Goal: Task Accomplishment & Management: Use online tool/utility

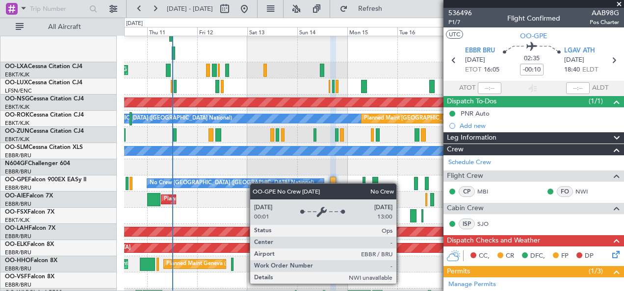
scroll to position [63, 0]
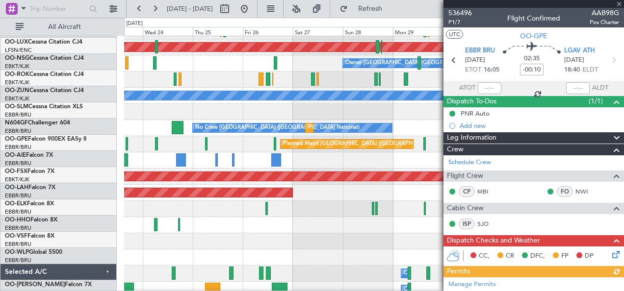
scroll to position [89, 0]
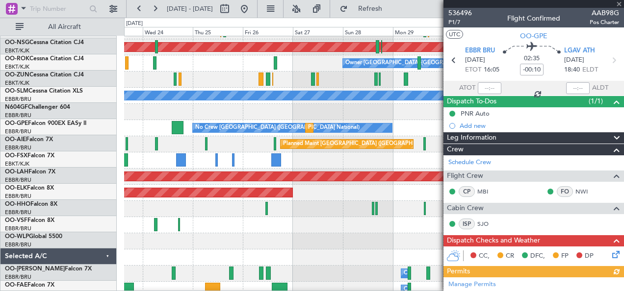
click at [137, 222] on div at bounding box center [374, 225] width 500 height 16
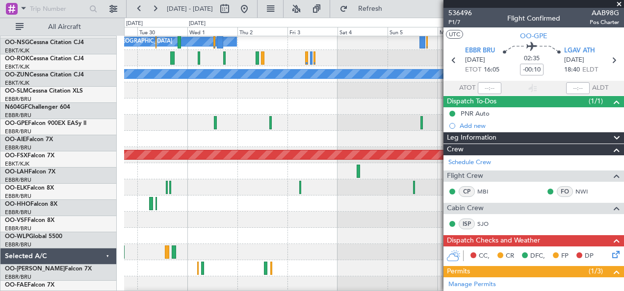
scroll to position [110, 0]
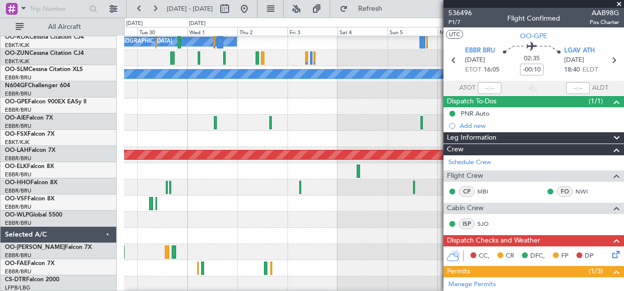
click at [31, 204] on div "Planned Maint [GEOGRAPHIC_DATA] ([GEOGRAPHIC_DATA]) Owner [GEOGRAPHIC_DATA]-[GE…" at bounding box center [312, 155] width 624 height 274
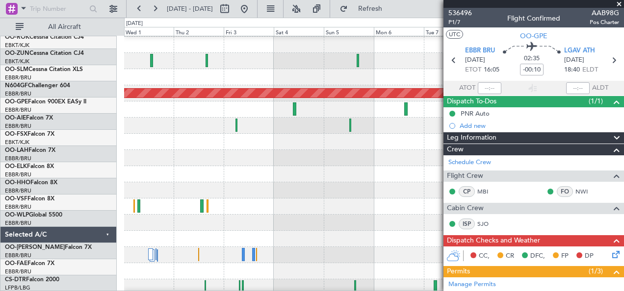
scroll to position [182, 0]
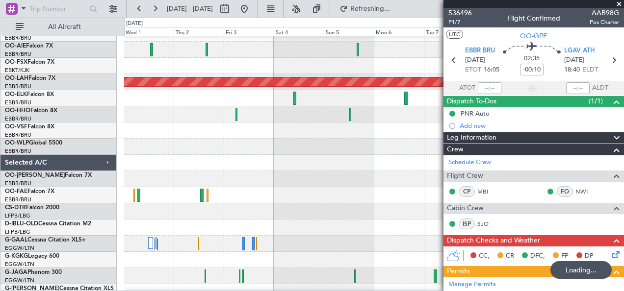
click at [453, 165] on fb-app "[DATE] - [DATE] Refreshing... Quick Links All Aircraft No Crew [GEOGRAPHIC_DATA…" at bounding box center [312, 149] width 624 height 284
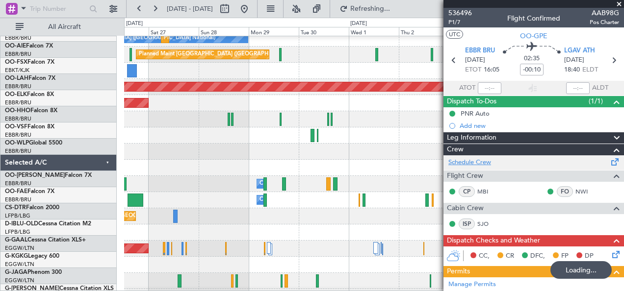
scroll to position [178, 0]
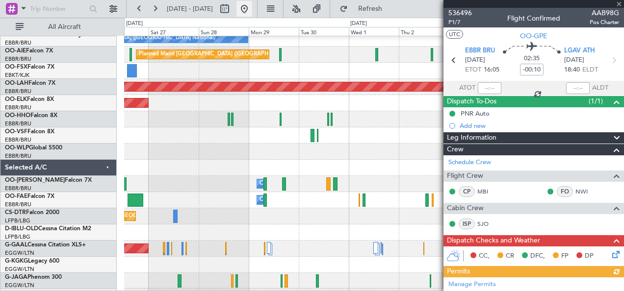
click at [252, 11] on button at bounding box center [244, 9] width 16 height 16
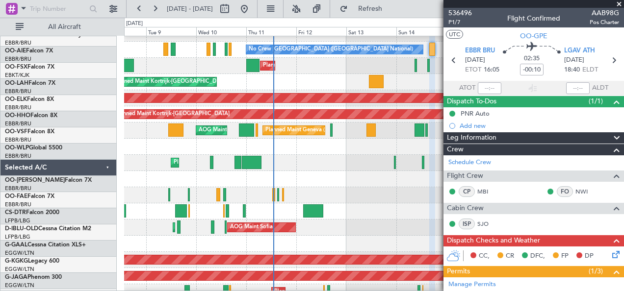
scroll to position [166, 0]
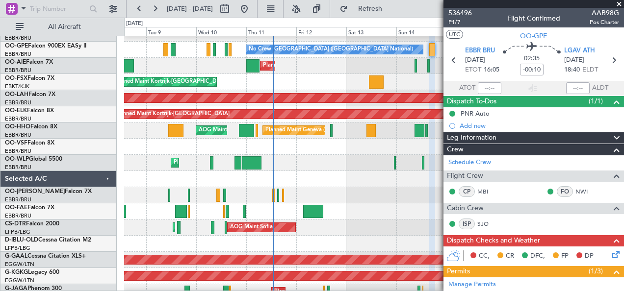
click at [301, 194] on div at bounding box center [374, 195] width 500 height 16
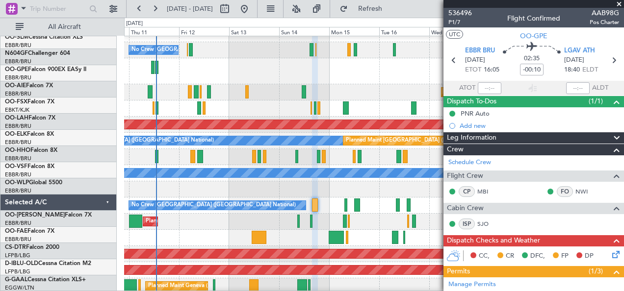
scroll to position [0, 0]
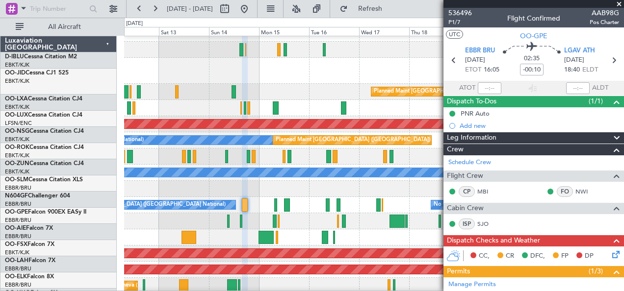
click at [296, 190] on div at bounding box center [374, 189] width 500 height 16
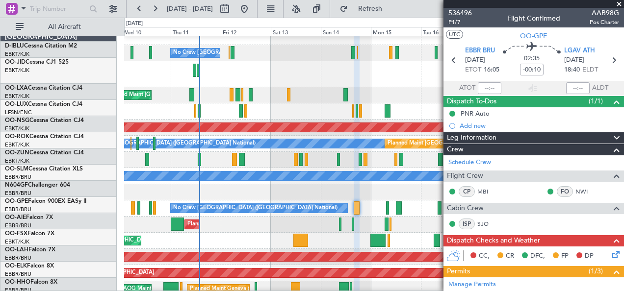
scroll to position [7, 0]
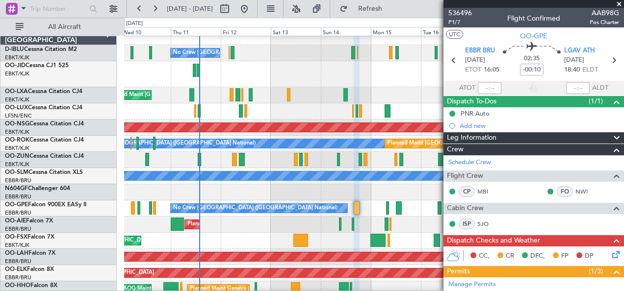
click at [374, 202] on div "Planned Maint [GEOGRAPHIC_DATA] ([GEOGRAPHIC_DATA] National) No Crew [GEOGRAPHI…" at bounding box center [374, 209] width 500 height 16
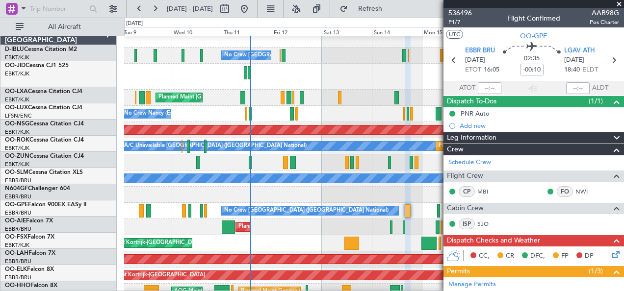
click at [312, 188] on div at bounding box center [374, 195] width 500 height 16
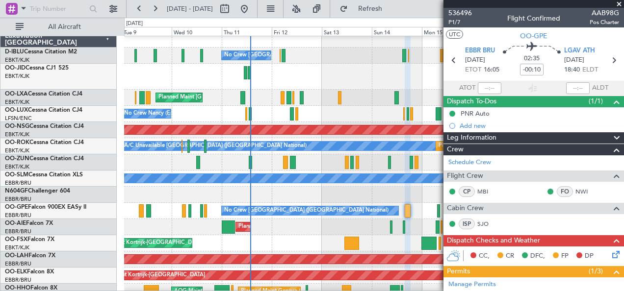
click at [289, 171] on div at bounding box center [374, 162] width 500 height 16
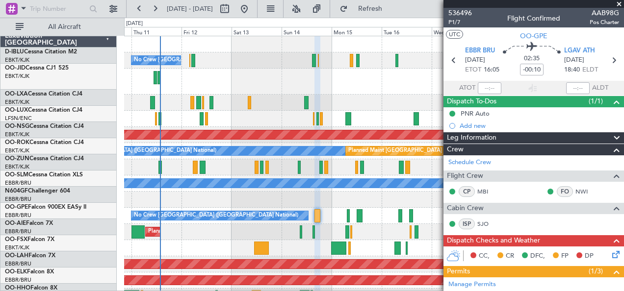
scroll to position [0, 0]
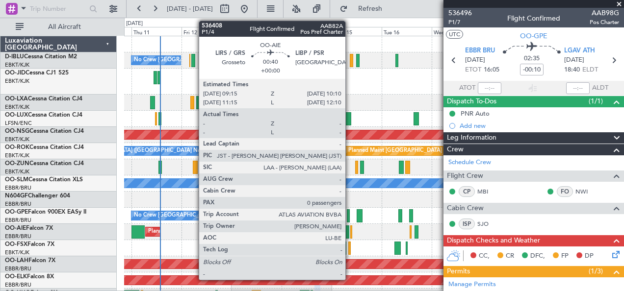
click at [350, 233] on div at bounding box center [351, 232] width 2 height 13
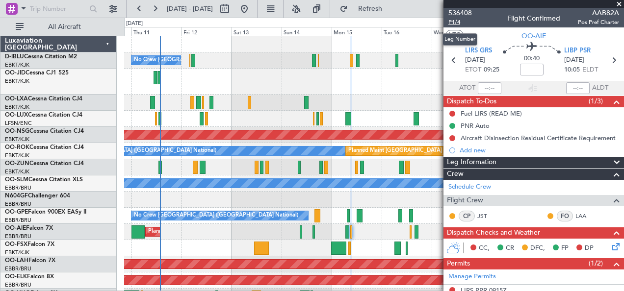
click at [458, 21] on span "P1/4" at bounding box center [460, 22] width 24 height 8
click at [343, 75] on div at bounding box center [374, 82] width 500 height 26
click at [460, 23] on span "P1/4" at bounding box center [460, 22] width 24 height 8
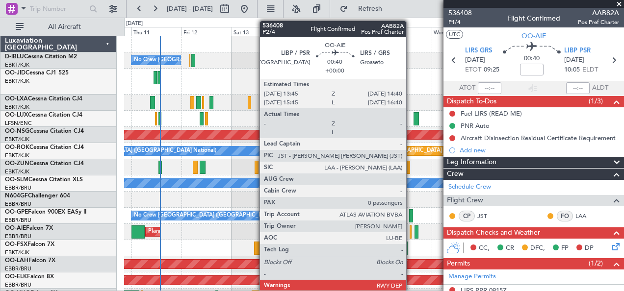
click at [411, 231] on div at bounding box center [411, 232] width 2 height 13
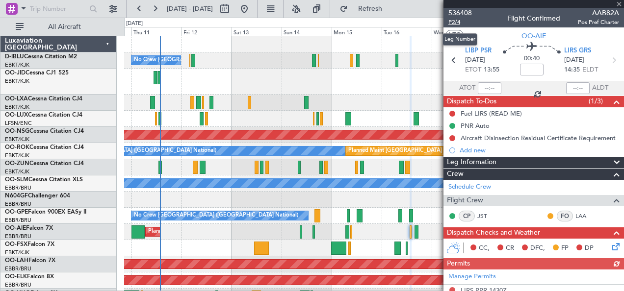
click at [450, 24] on span "P2/4" at bounding box center [460, 22] width 24 height 8
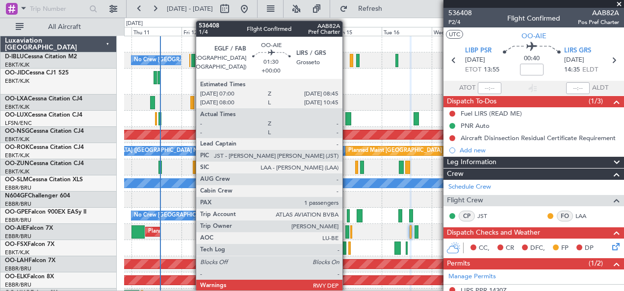
click at [347, 230] on div at bounding box center [347, 232] width 4 height 13
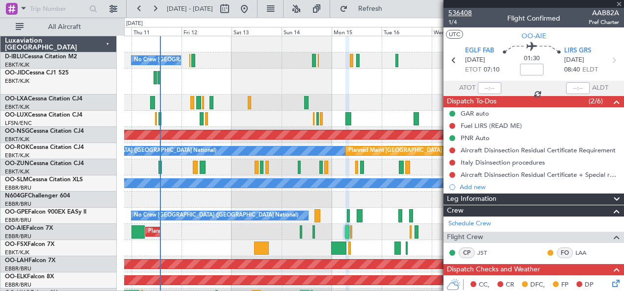
click at [469, 12] on span "536408" at bounding box center [460, 13] width 24 height 10
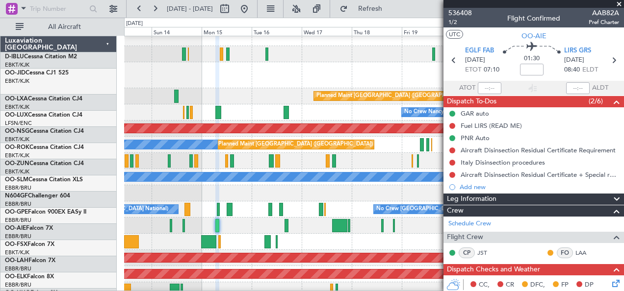
scroll to position [6, 0]
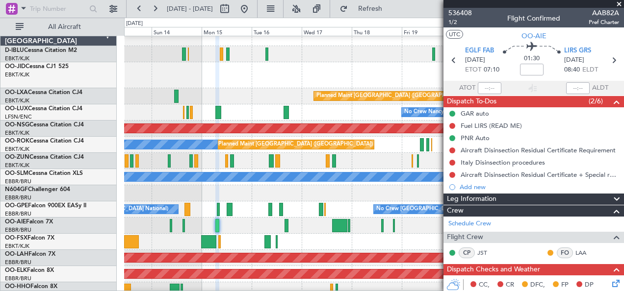
click at [258, 216] on div "No Crew [GEOGRAPHIC_DATA] ([GEOGRAPHIC_DATA] National) No Crew [GEOGRAPHIC_DATA…" at bounding box center [374, 210] width 500 height 16
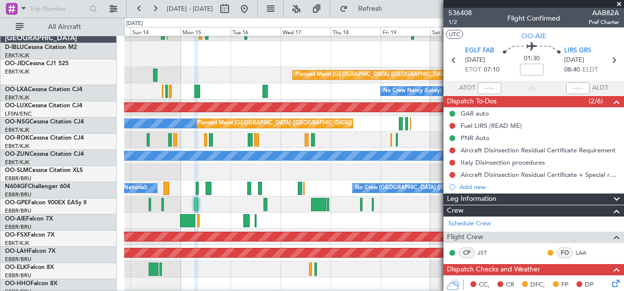
scroll to position [27, 0]
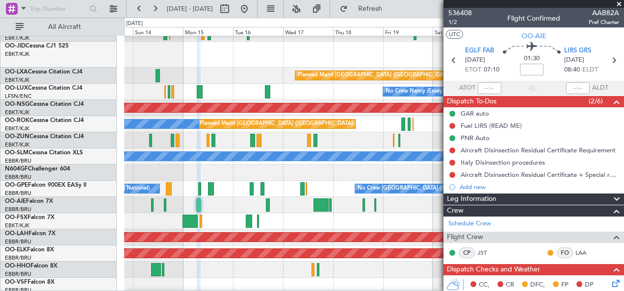
click at [365, 210] on div "Planned Maint [GEOGRAPHIC_DATA] ([GEOGRAPHIC_DATA])" at bounding box center [374, 205] width 500 height 16
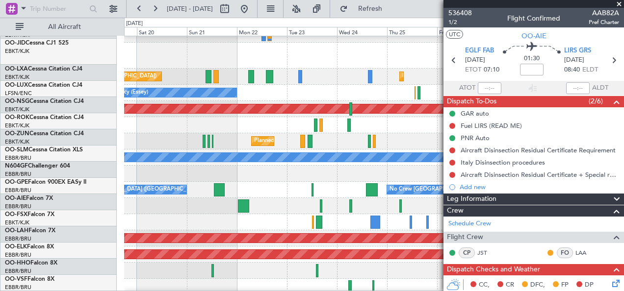
scroll to position [26, 0]
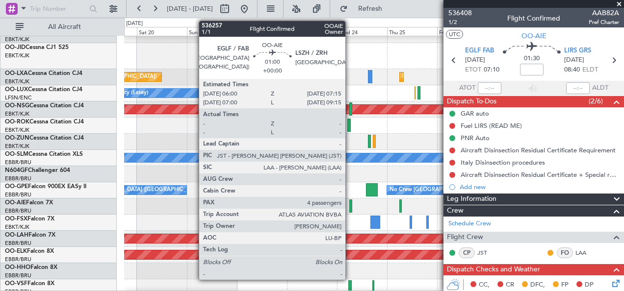
click at [350, 204] on div at bounding box center [350, 206] width 3 height 13
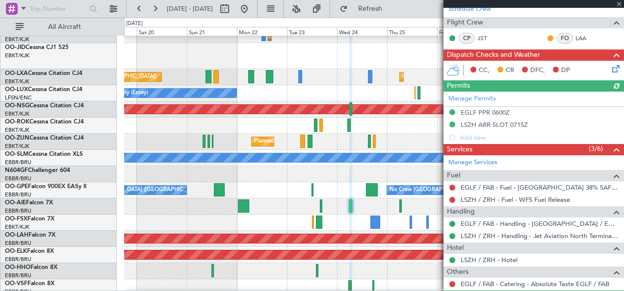
scroll to position [300, 0]
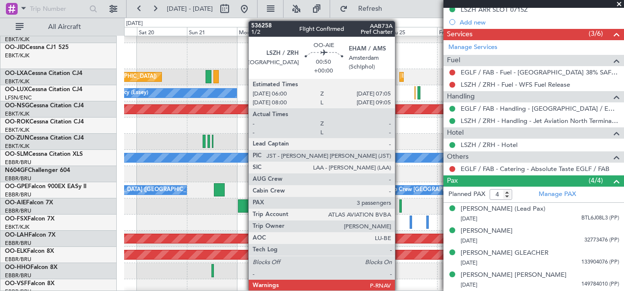
click at [400, 205] on div at bounding box center [400, 206] width 2 height 13
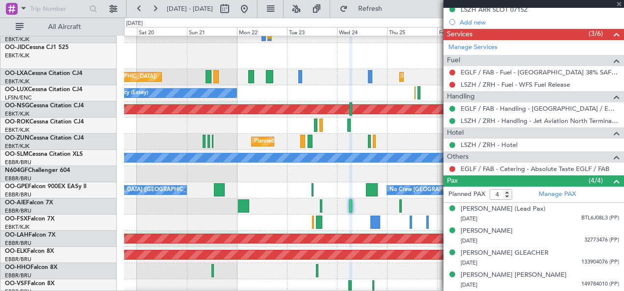
type input "3"
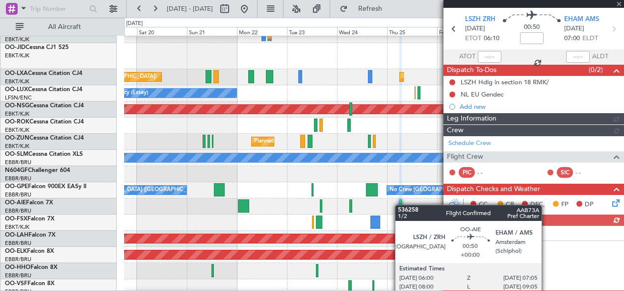
scroll to position [254, 0]
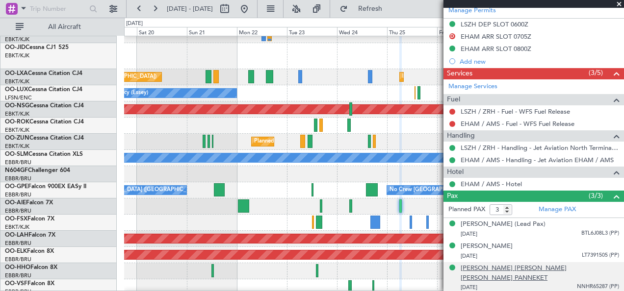
click at [544, 273] on div "[PERSON_NAME] [PERSON_NAME] [PERSON_NAME] PANNEKET" at bounding box center [540, 273] width 158 height 19
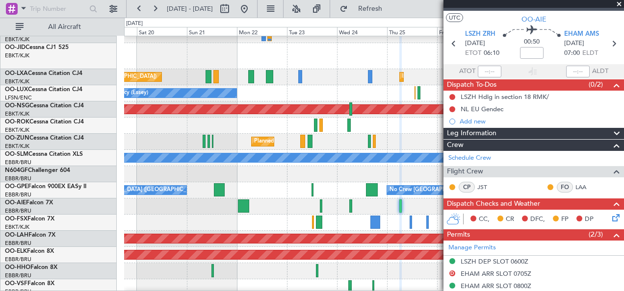
scroll to position [0, 0]
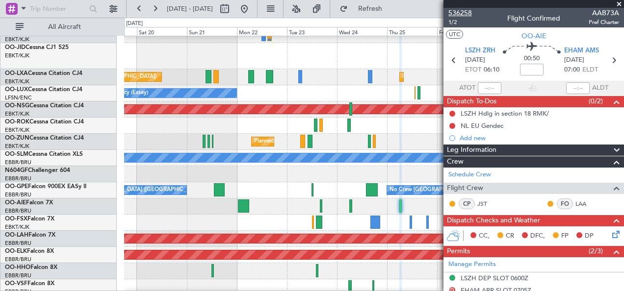
click at [460, 12] on span "536258" at bounding box center [460, 13] width 24 height 10
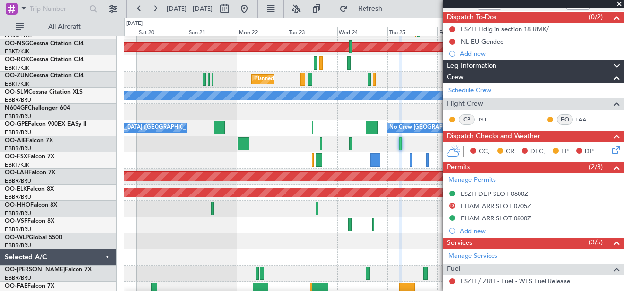
scroll to position [85, 0]
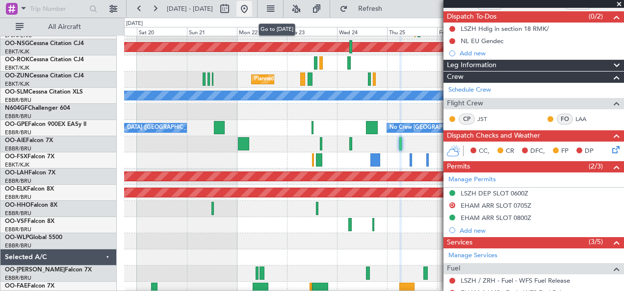
click at [252, 9] on button at bounding box center [244, 9] width 16 height 16
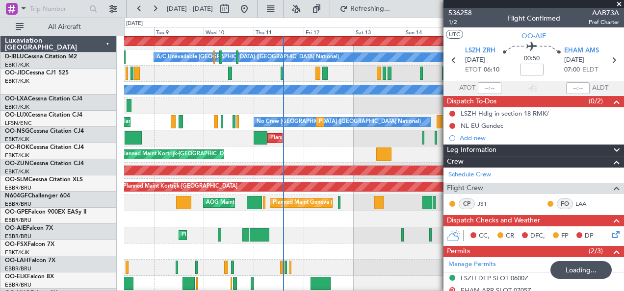
click at [303, 240] on div "Planned Maint Liege" at bounding box center [374, 236] width 500 height 16
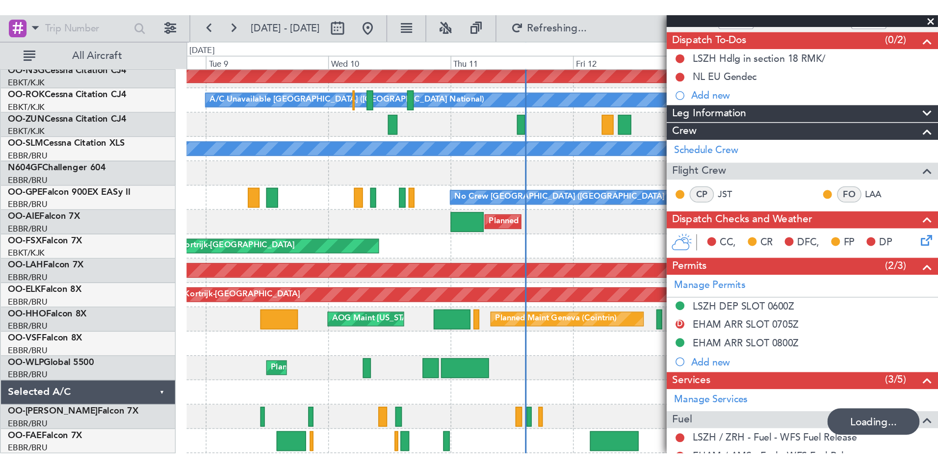
scroll to position [85, 0]
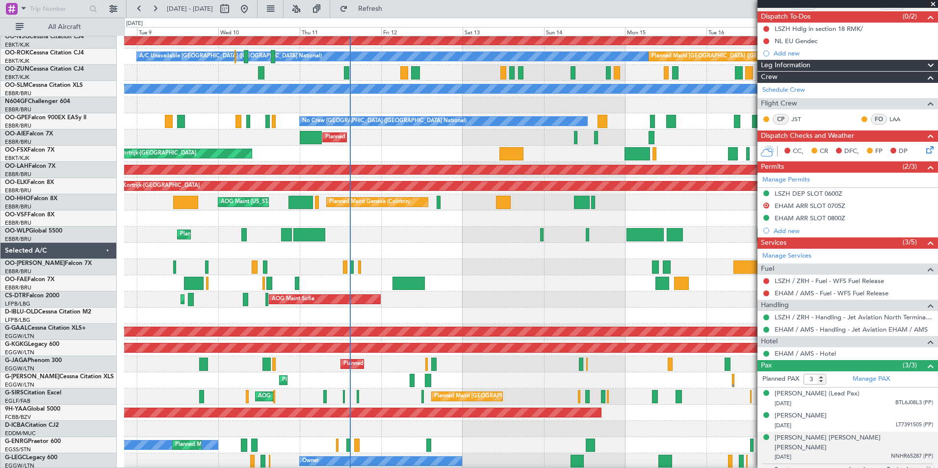
click at [381, 291] on div "AOG Maint Sofia Planned Maint Mugla (Dalaman)" at bounding box center [530, 299] width 813 height 16
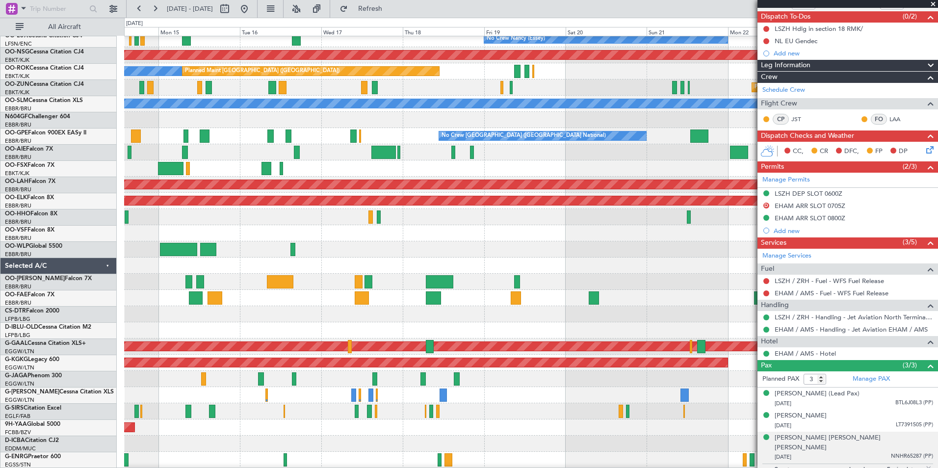
scroll to position [80, 0]
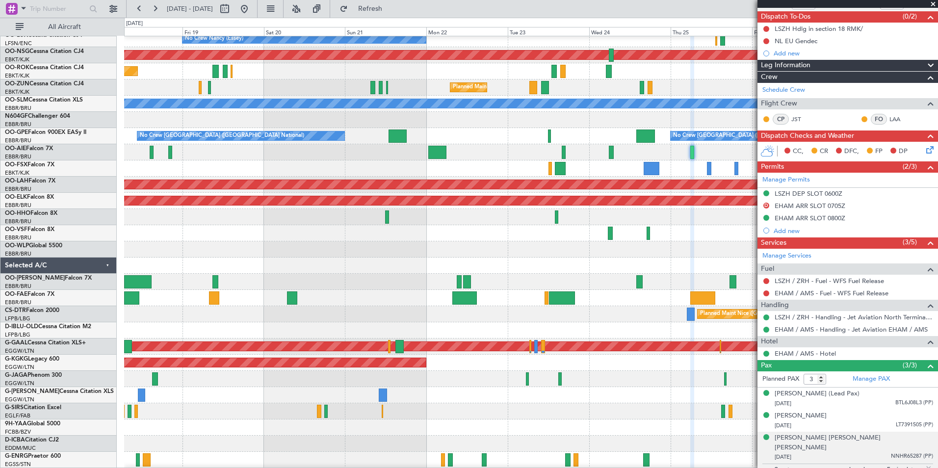
click at [418, 291] on div "Planned Maint Nice ([GEOGRAPHIC_DATA])" at bounding box center [530, 314] width 813 height 16
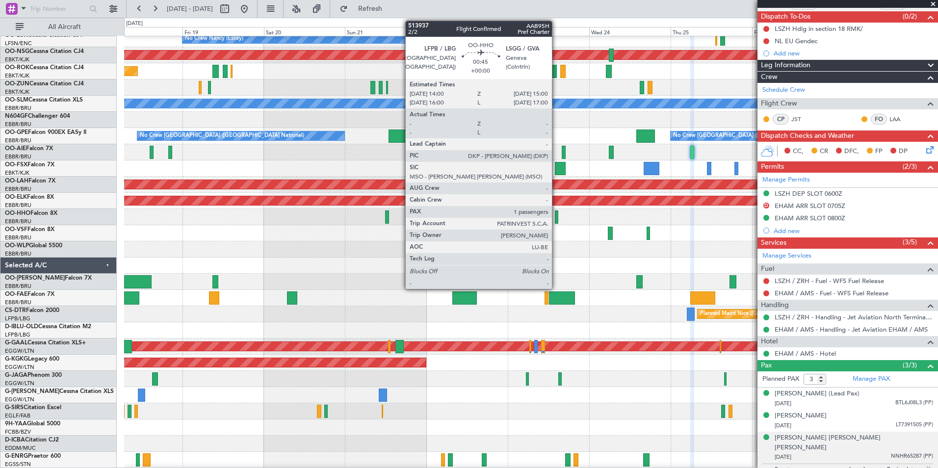
click at [556, 219] on div at bounding box center [556, 216] width 3 height 13
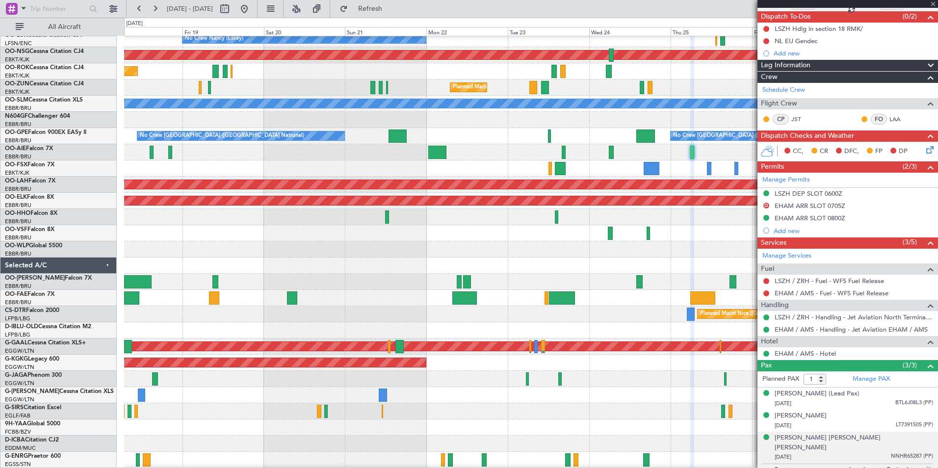
scroll to position [0, 0]
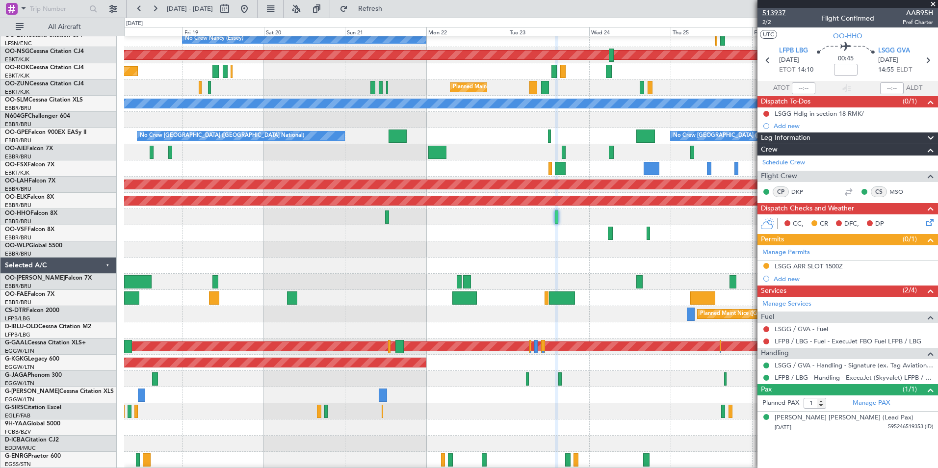
click at [623, 8] on span "513937" at bounding box center [774, 13] width 24 height 10
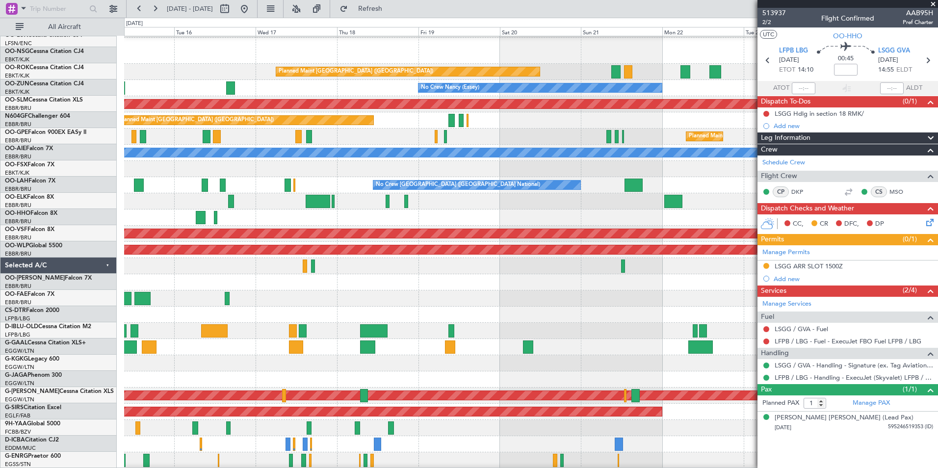
scroll to position [31, 0]
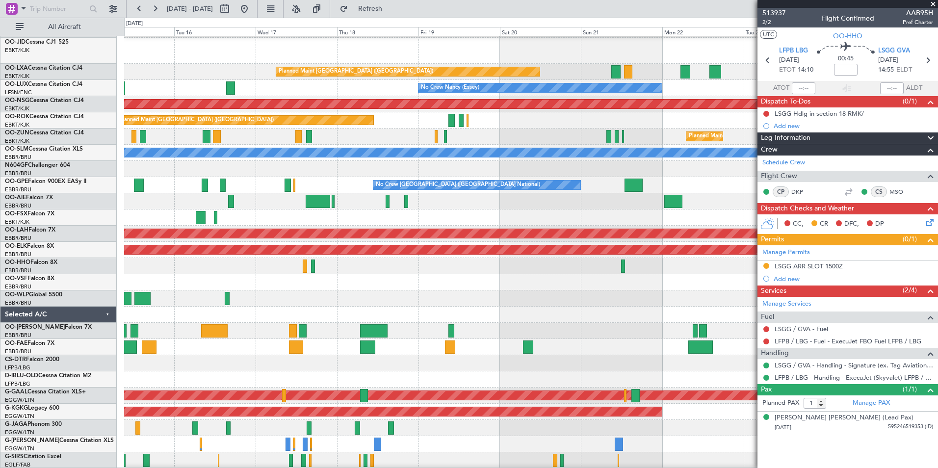
click at [547, 291] on div at bounding box center [530, 315] width 813 height 16
click at [252, 10] on button at bounding box center [244, 9] width 16 height 16
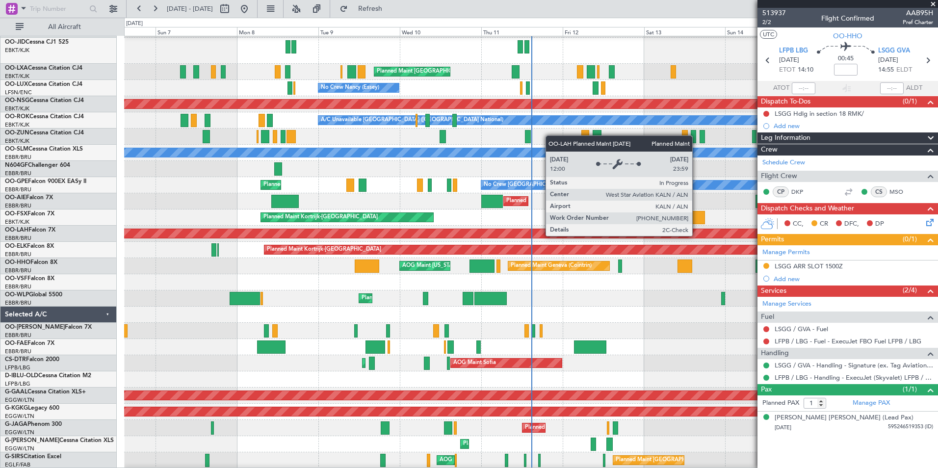
click at [199, 291] on div "No Crew Brussels (Brussels National) Planned Maint Brussels (Brussels National)…" at bounding box center [530, 341] width 813 height 673
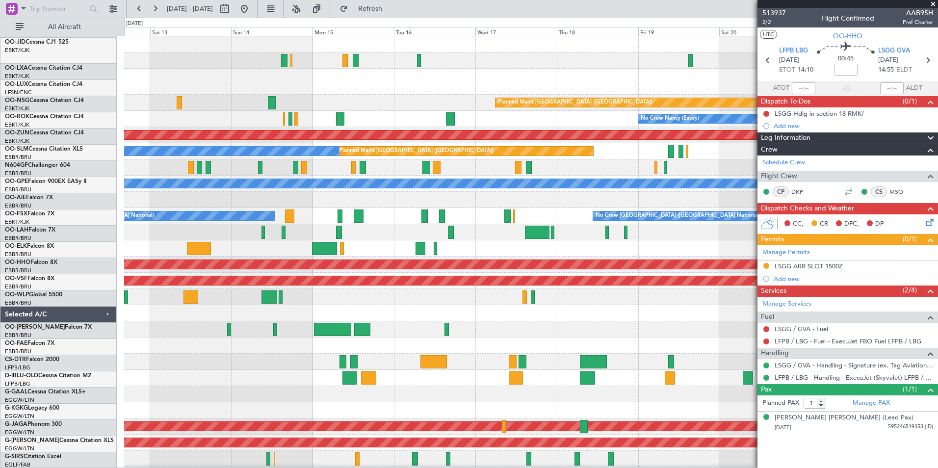
scroll to position [0, 0]
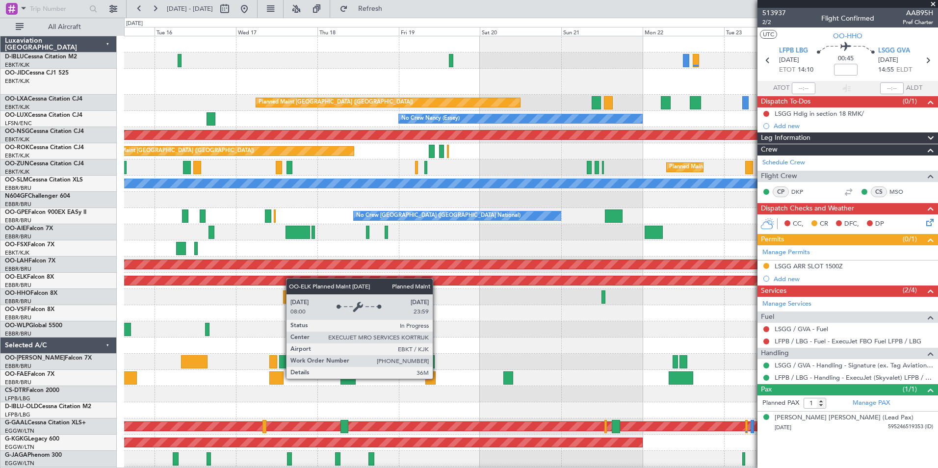
click at [272, 280] on div "A/C Unavailable Brussels (Brussels National) A/C Unavailable Kortrijk-Wevelgem …" at bounding box center [530, 372] width 813 height 673
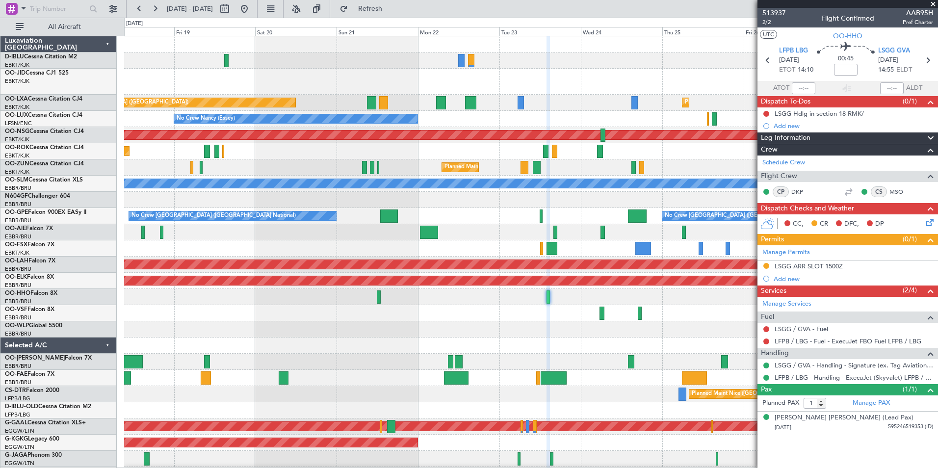
click at [316, 253] on div at bounding box center [530, 248] width 813 height 16
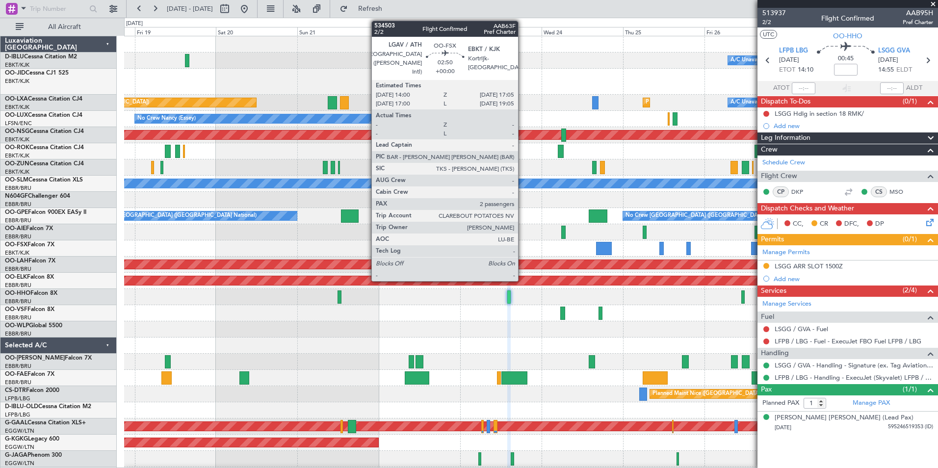
click at [367, 261] on div "A/C Unavailable Brussels (Brussels National) A/C Unavailable Kortrijk-Wevelgem …" at bounding box center [530, 372] width 813 height 673
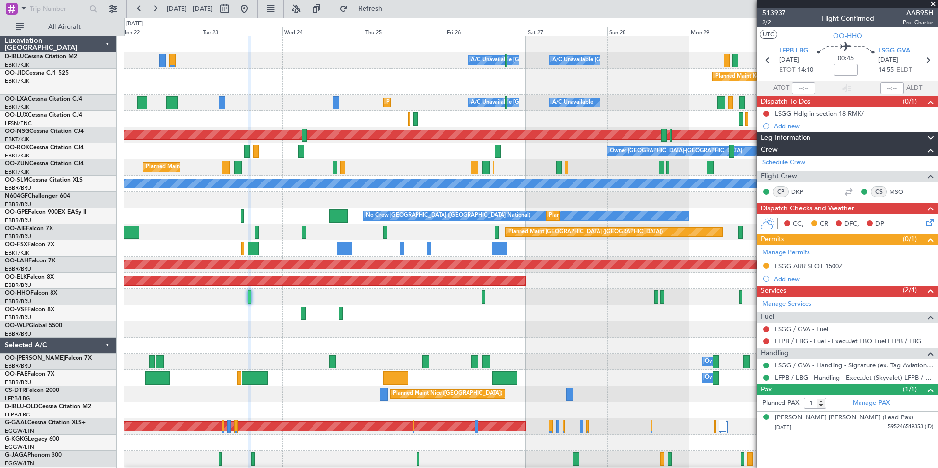
click at [609, 291] on div "A/C Unavailable Brussels (Brussels National) A/C Unavailable Kortrijk-Wevelgem …" at bounding box center [530, 348] width 813 height 625
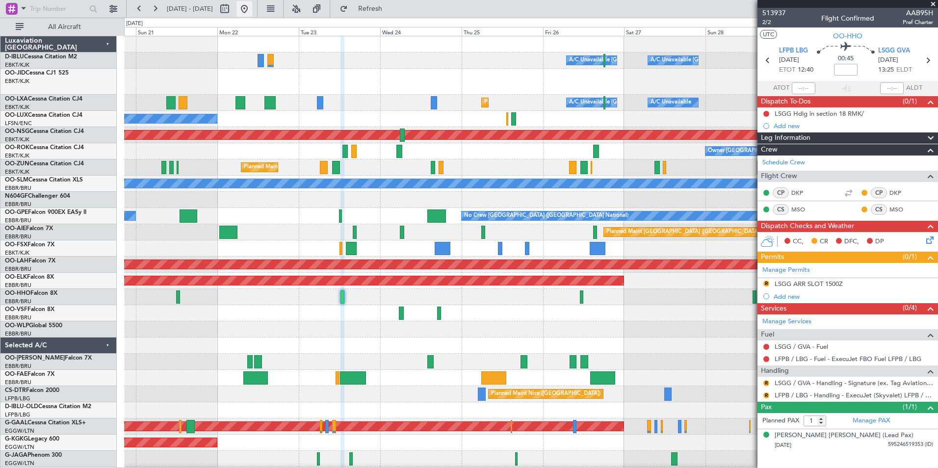
click at [252, 2] on button at bounding box center [244, 9] width 16 height 16
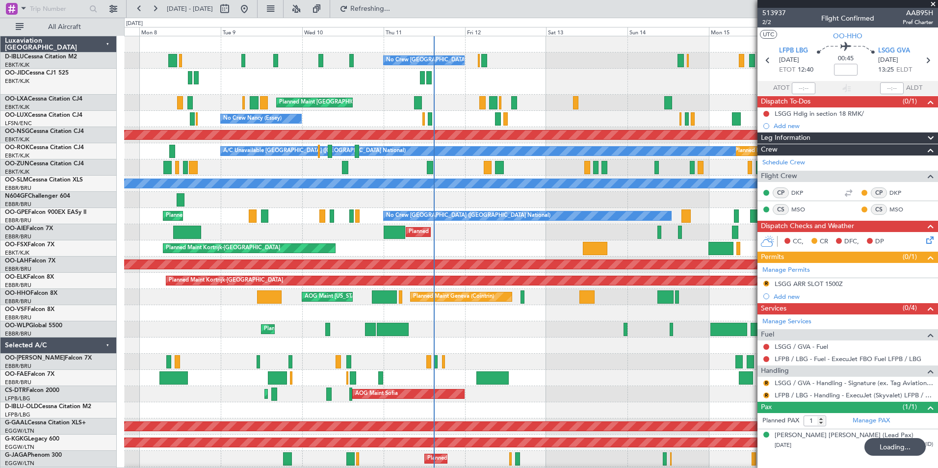
click at [573, 291] on div "No Crew Brussels (Brussels National) Planned Maint Brussels (Brussels National)…" at bounding box center [530, 372] width 813 height 673
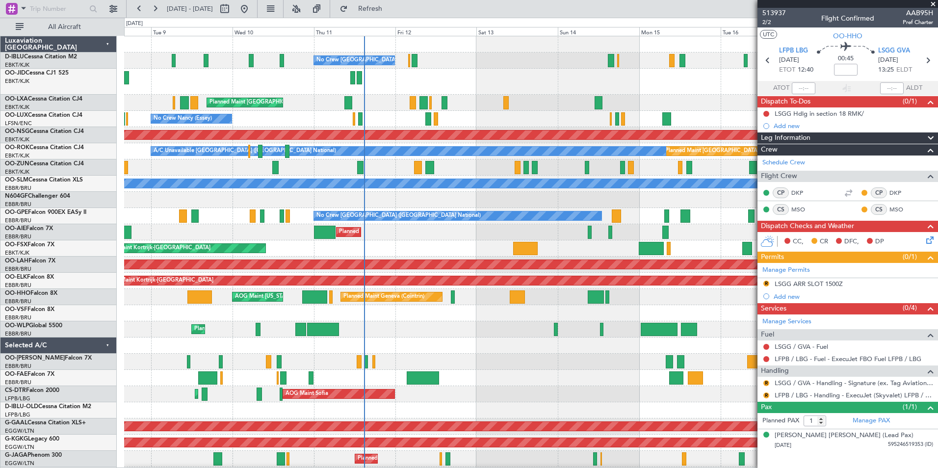
click at [561, 291] on div "No Crew Brussels (Brussels National) Planned Maint Paris (Le Bourget) Planned M…" at bounding box center [530, 372] width 813 height 673
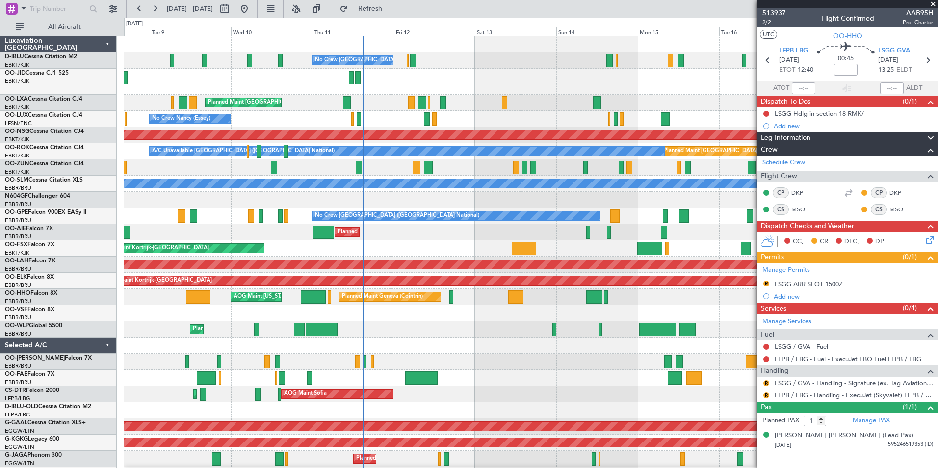
click at [97, 291] on div "No Crew Brussels (Brussels National) Planned Maint Paris (Le Bourget) Planned M…" at bounding box center [469, 243] width 938 height 450
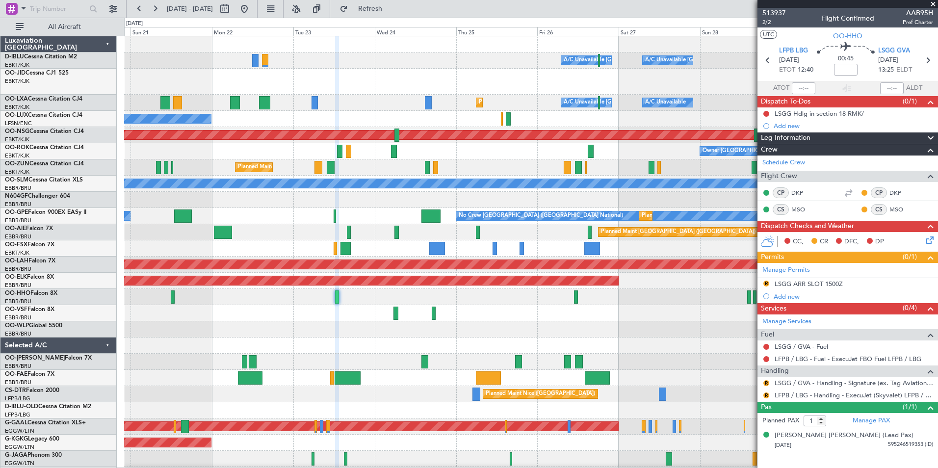
click at [4, 291] on div "A/C Unavailable Brussels (Brussels National) A/C Unavailable Kortrijk-Wevelgem …" at bounding box center [469, 243] width 938 height 450
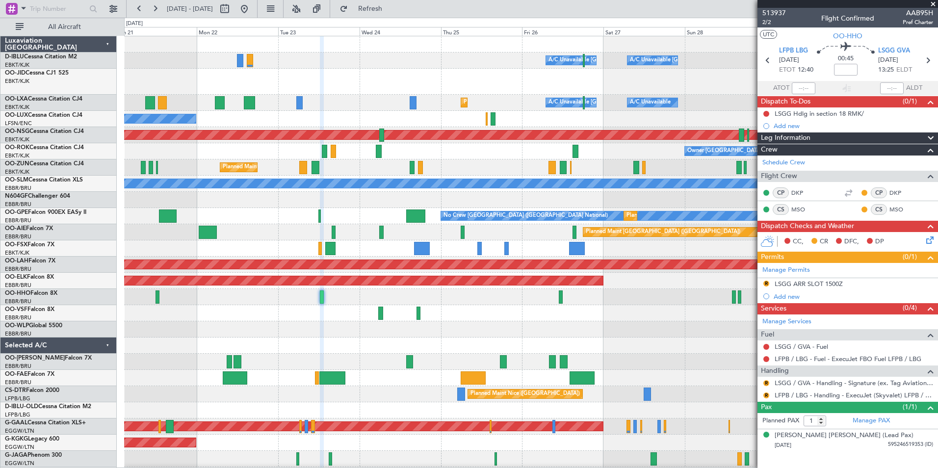
click at [0, 291] on html "08 Sep 2025 - 18 Sep 2025 Refresh Quick Links All Aircraft A/C Unavailable Brus…" at bounding box center [469, 234] width 938 height 468
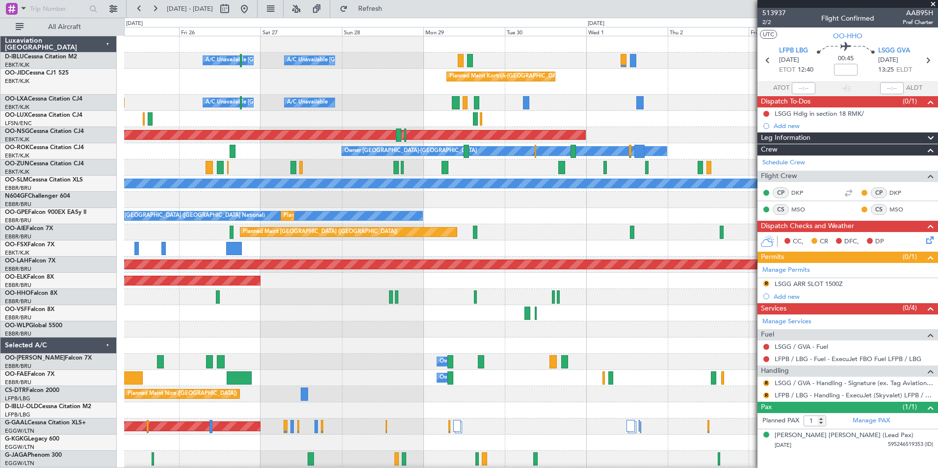
click at [151, 291] on div at bounding box center [530, 329] width 813 height 16
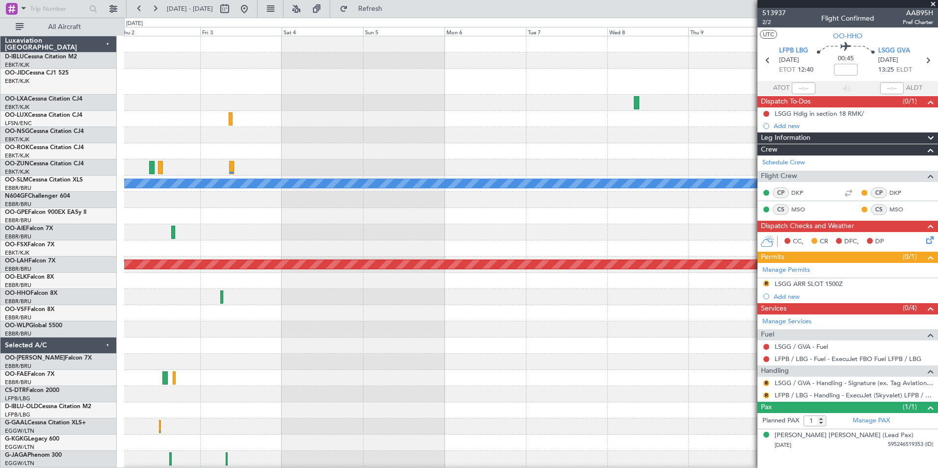
click at [229, 291] on div "Planned Maint Kortrijk-Wevelgem Planned Maint Paris (Le Bourget) Owner Kortrijk…" at bounding box center [530, 381] width 813 height 690
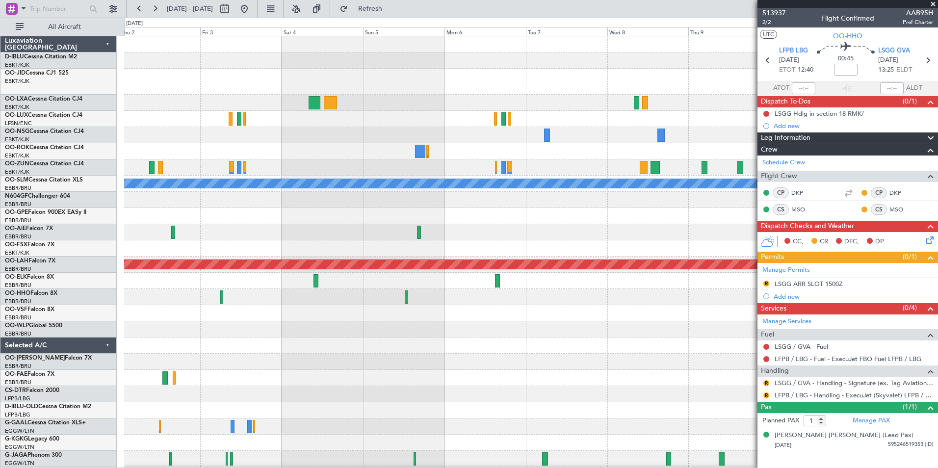
click at [623, 6] on span at bounding box center [933, 4] width 10 height 9
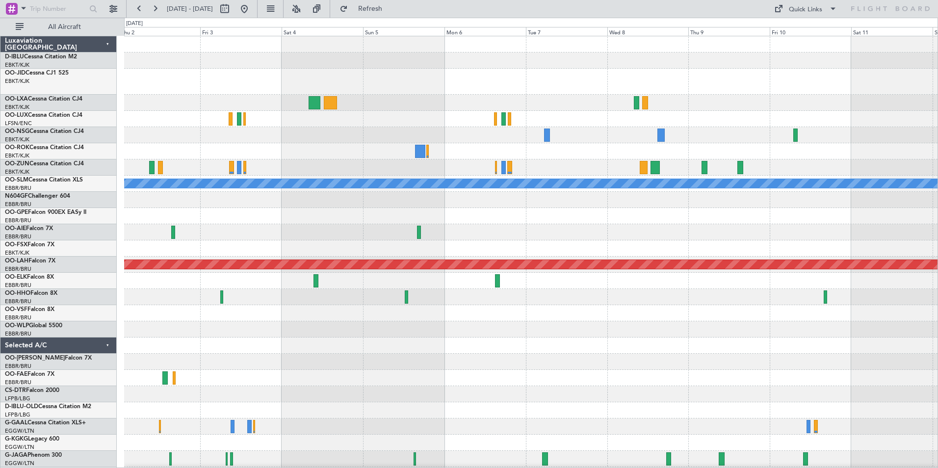
type input "0"
click at [623, 10] on div "Quick Links" at bounding box center [805, 10] width 33 height 10
click at [623, 26] on button "Trip Builder" at bounding box center [806, 33] width 74 height 24
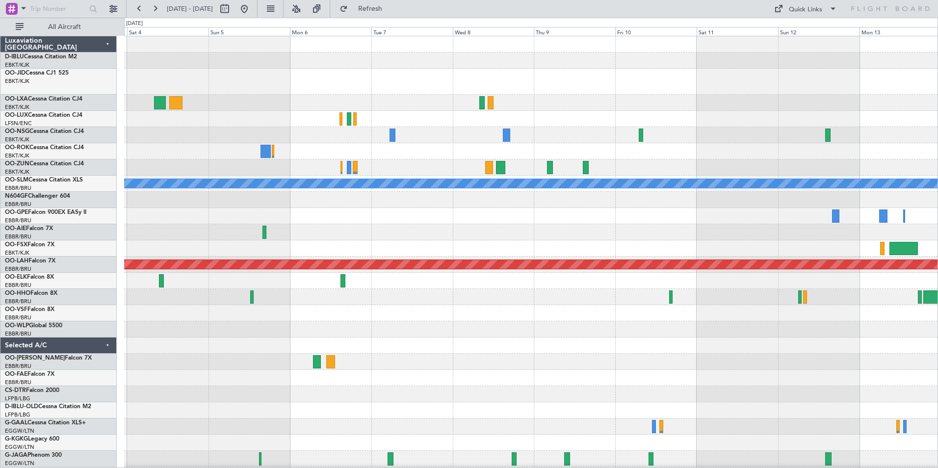
click at [539, 291] on div at bounding box center [530, 313] width 813 height 16
click at [623, 3] on button "Quick Links" at bounding box center [805, 9] width 73 height 16
click at [623, 32] on button "Trip Builder" at bounding box center [806, 33] width 74 height 24
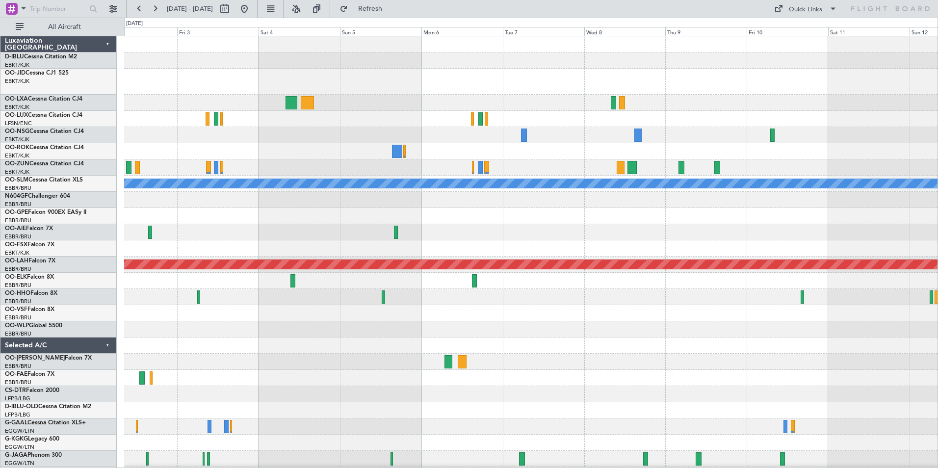
click at [623, 291] on div "Planned Maint Kortrijk-Wevelgem Planned Maint Paris (Le Bourget) Owner Kortrijk…" at bounding box center [530, 348] width 813 height 625
click at [623, 22] on div "0 0 Oct 2025 Thu 2 Fri 3 Sat 4 Sun 5 Mon 6 Tue 7 Wed 8 Thu 9 Fri 10 Sat 11 Sun …" at bounding box center [531, 27] width 813 height 18
click at [623, 1] on button "Quick Links" at bounding box center [805, 9] width 73 height 16
click at [623, 36] on button "Trip Builder" at bounding box center [806, 33] width 74 height 24
